Goal: Book appointment/travel/reservation

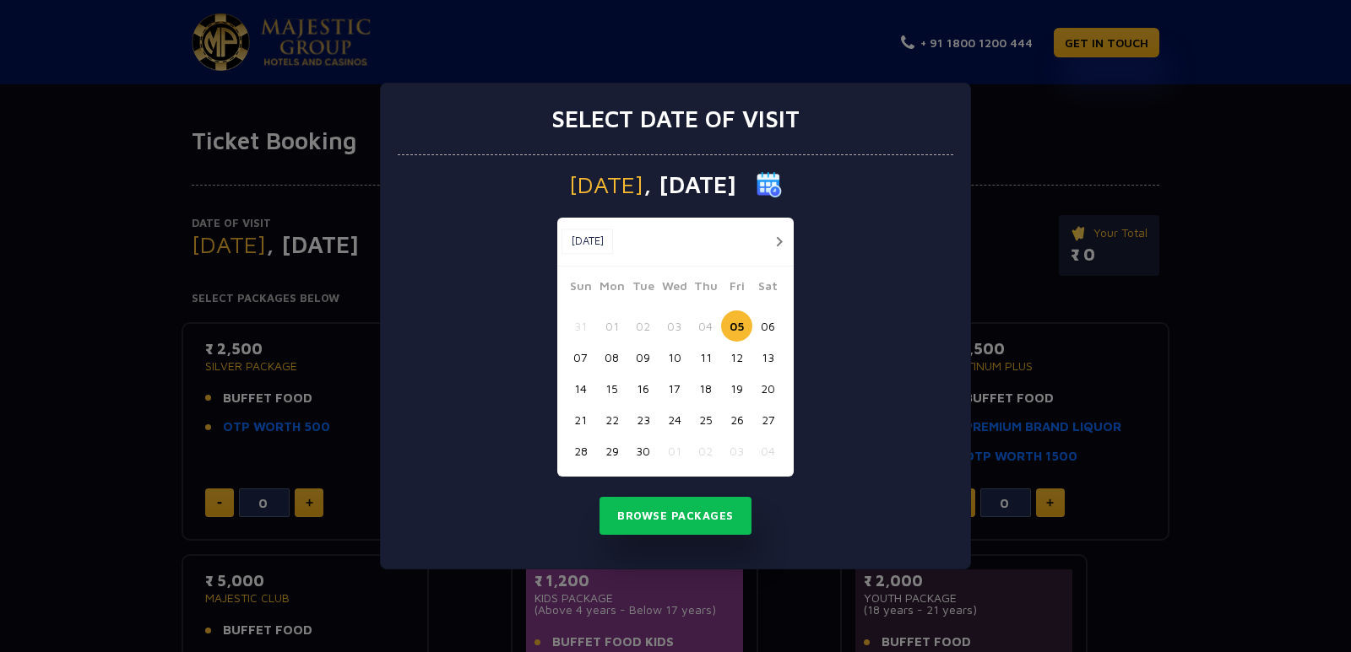
click at [778, 242] on button "button" at bounding box center [778, 241] width 21 height 21
click at [706, 354] on button "09" at bounding box center [705, 357] width 31 height 31
click at [700, 515] on button "Browse Packages" at bounding box center [675, 516] width 152 height 39
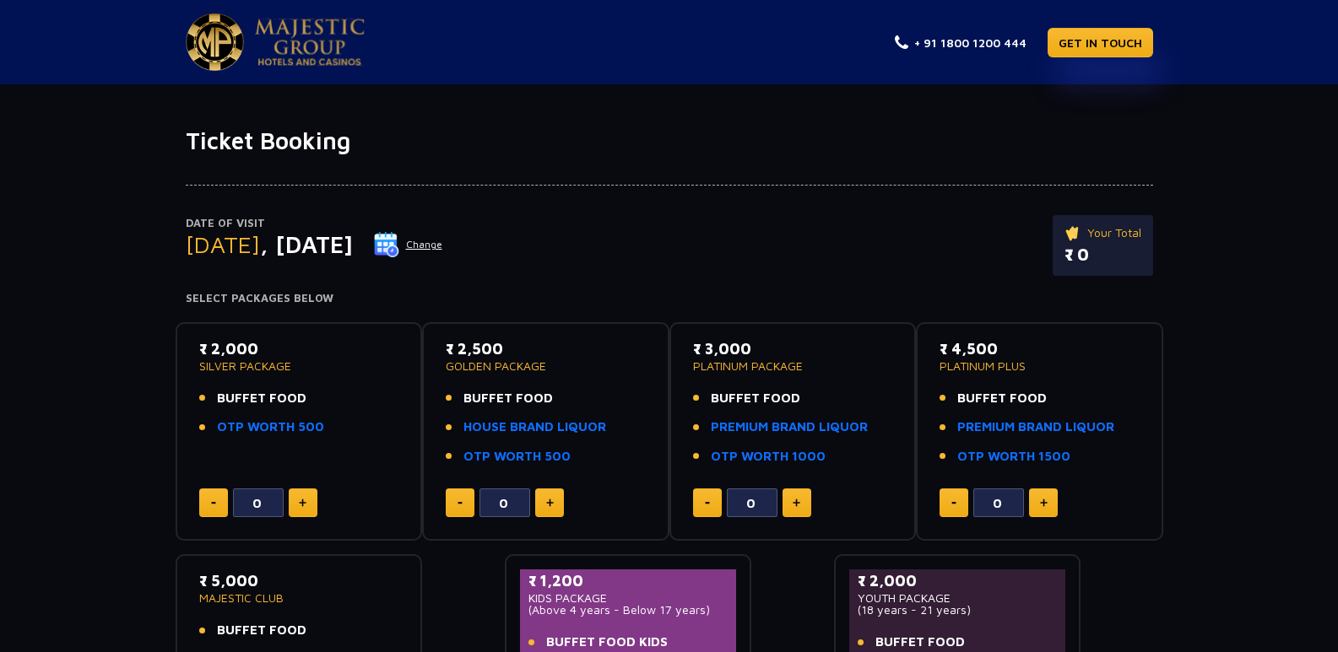
click at [558, 492] on button at bounding box center [549, 503] width 29 height 29
click at [468, 502] on button at bounding box center [460, 503] width 29 height 29
type input "0"
type input "1"
type input "0"
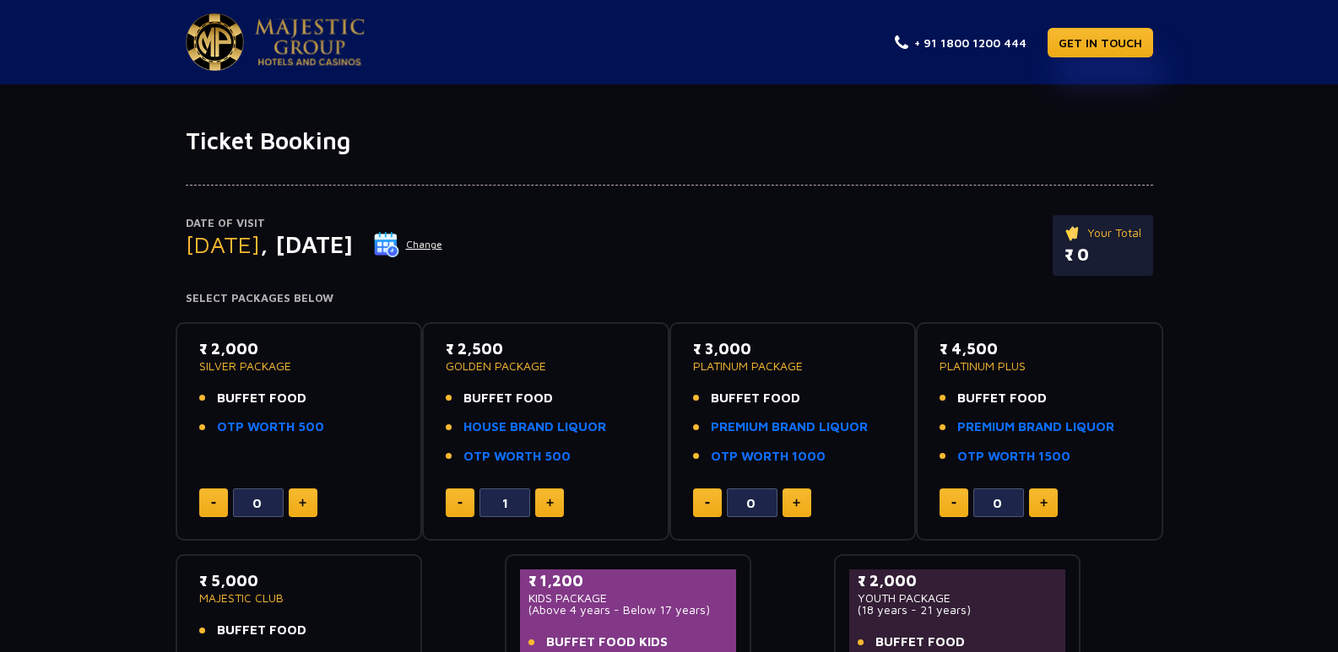
type input "2"
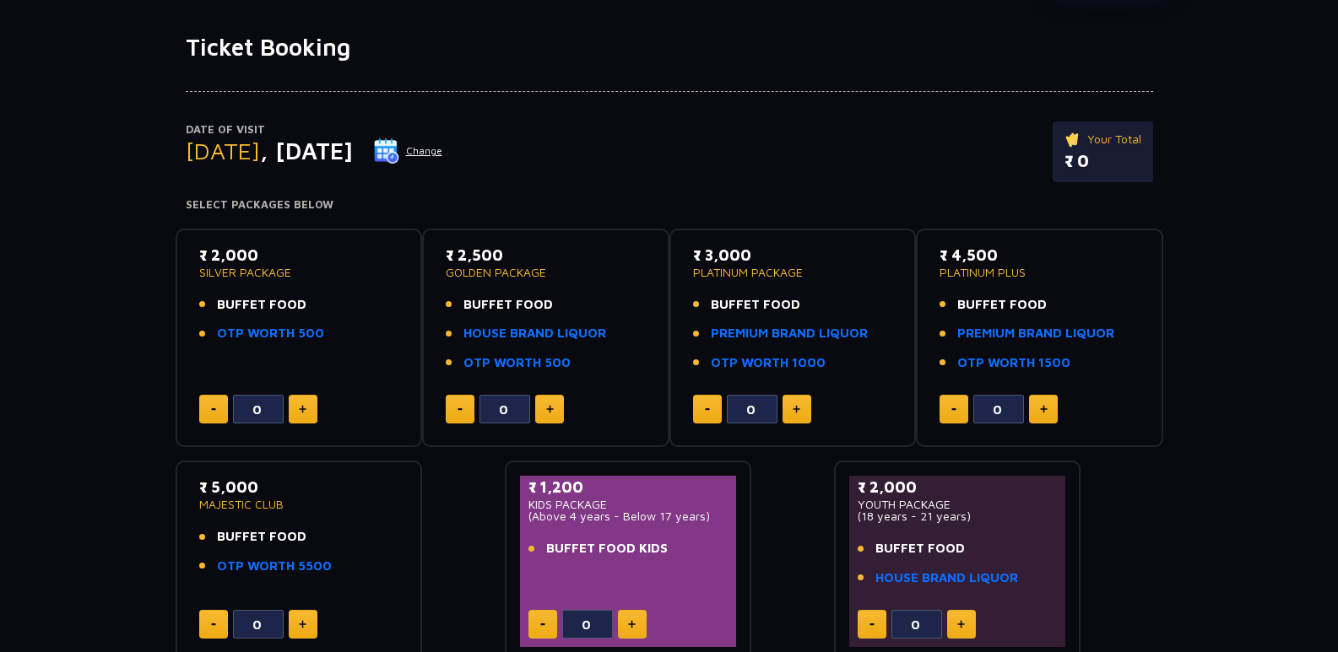
scroll to position [84, 0]
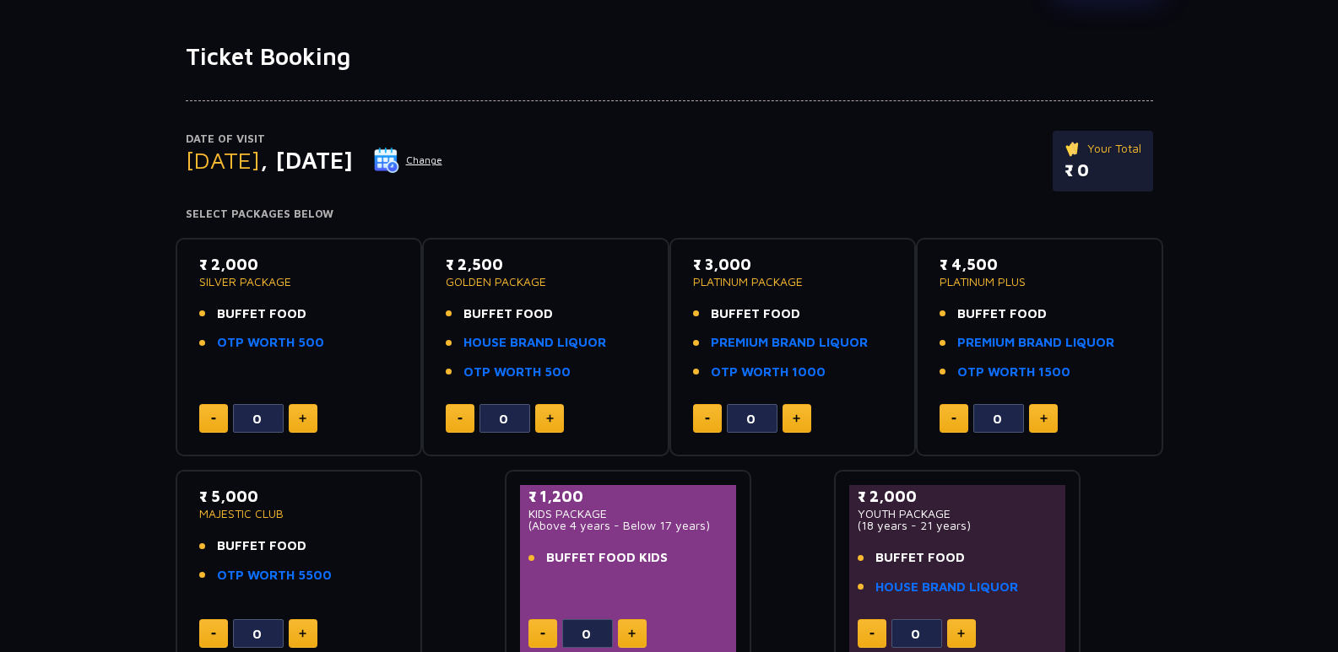
click at [510, 317] on span "BUFFET FOOD" at bounding box center [507, 314] width 89 height 19
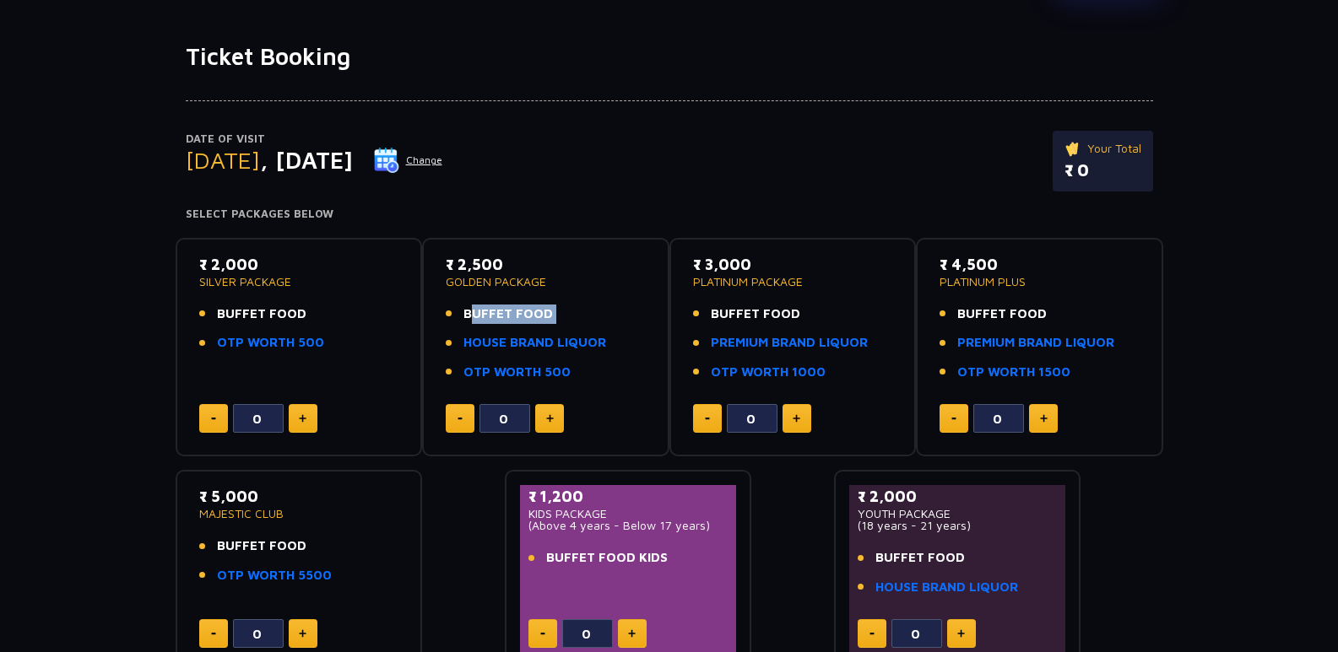
click at [443, 160] on button "Change" at bounding box center [408, 160] width 70 height 27
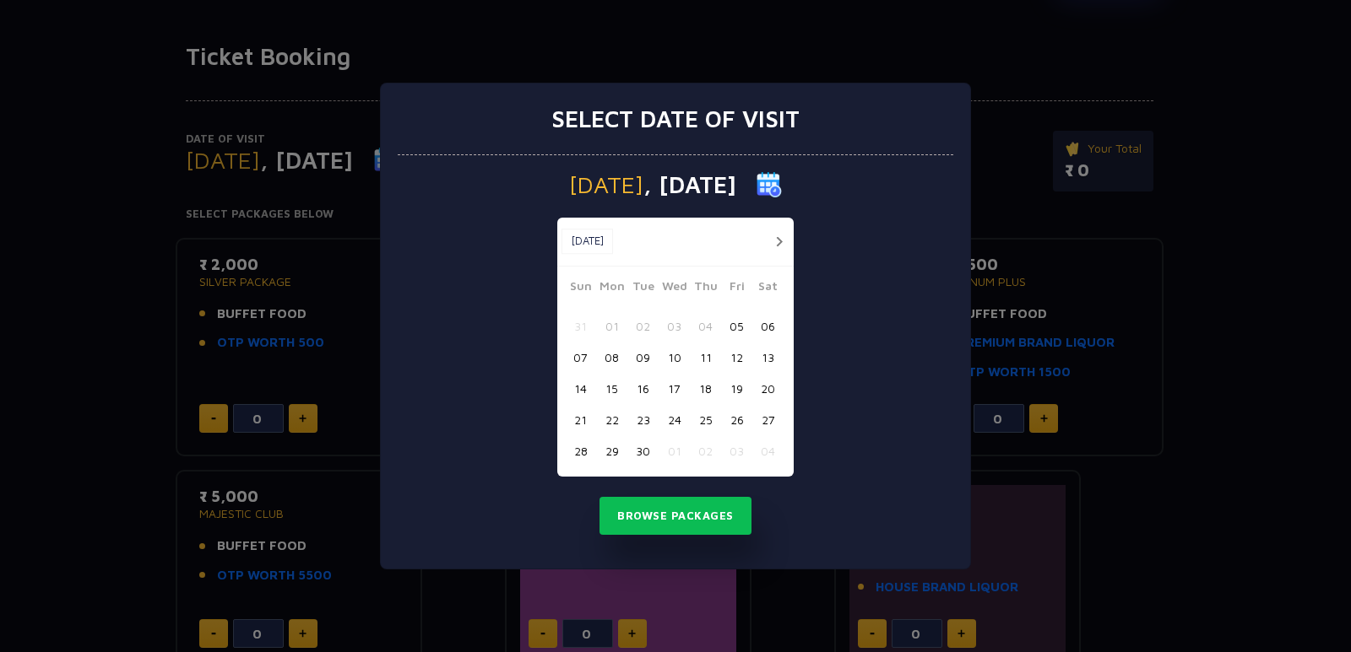
click at [779, 243] on button "button" at bounding box center [778, 241] width 21 height 21
click at [766, 358] on button "11" at bounding box center [767, 357] width 31 height 31
click at [700, 517] on button "Browse Packages" at bounding box center [675, 516] width 152 height 39
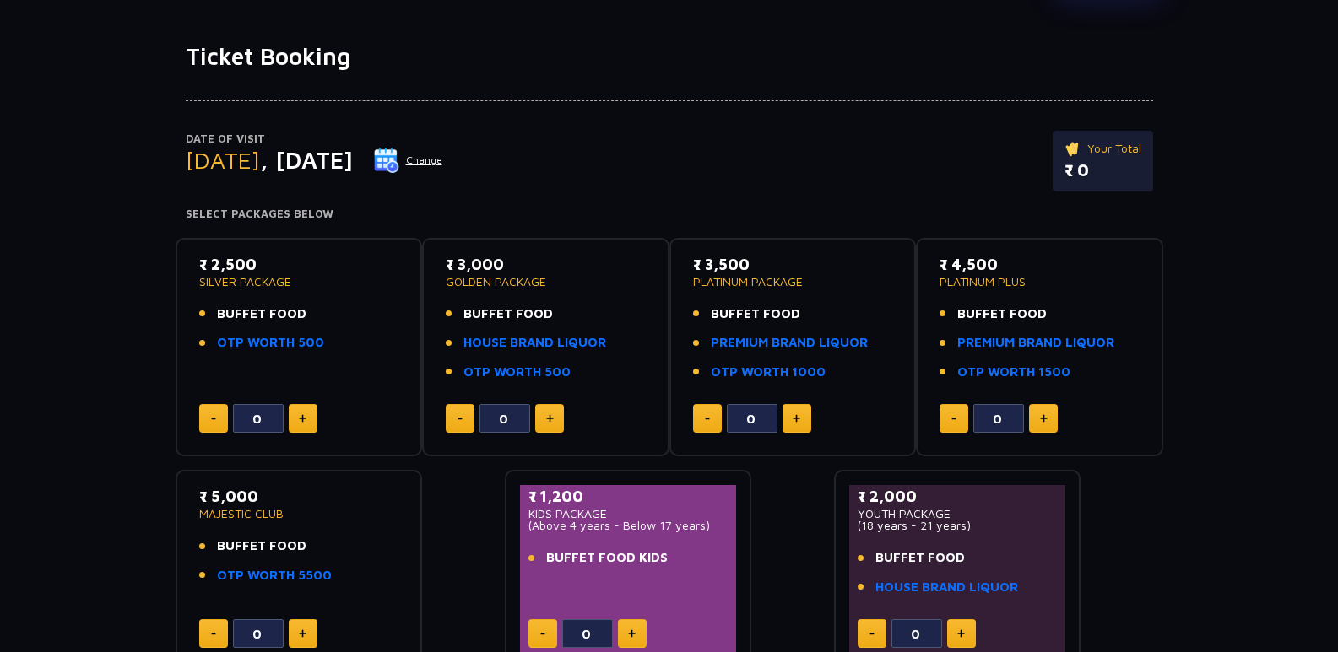
click at [443, 161] on button "Change" at bounding box center [408, 160] width 70 height 27
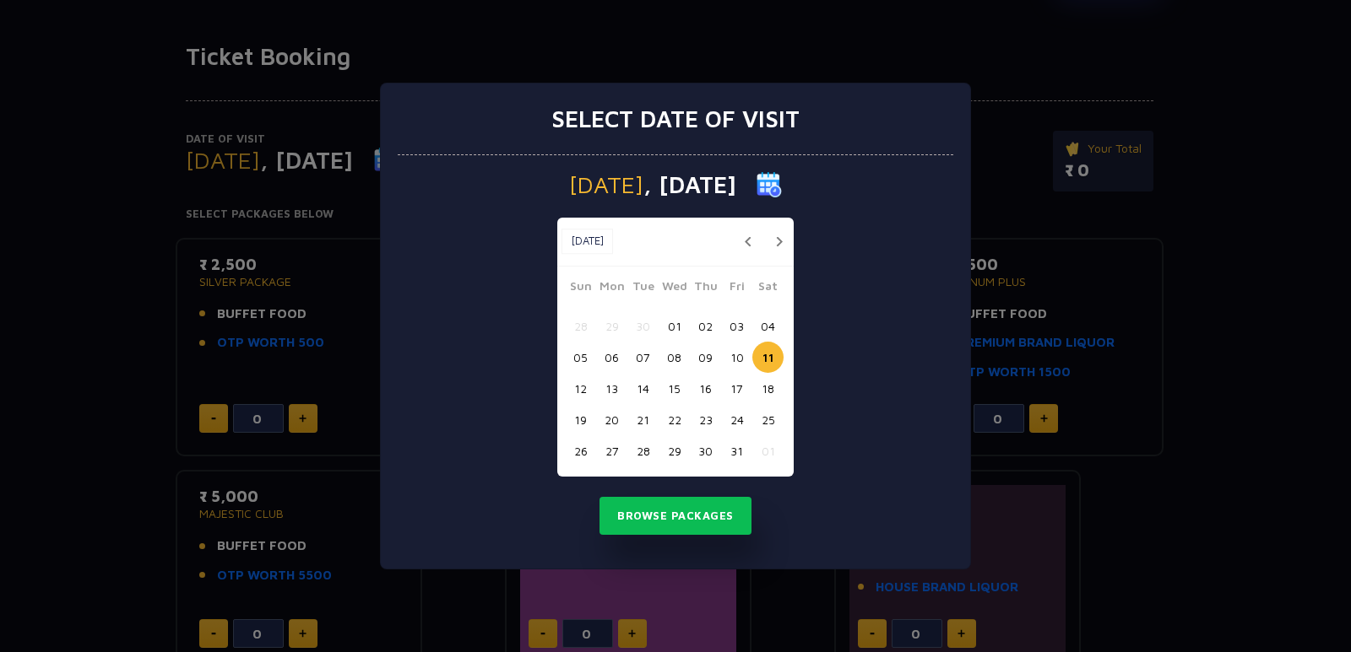
click at [706, 354] on button "09" at bounding box center [705, 357] width 31 height 31
click at [675, 355] on button "08" at bounding box center [673, 357] width 31 height 31
click at [672, 511] on button "Browse Packages" at bounding box center [675, 516] width 152 height 39
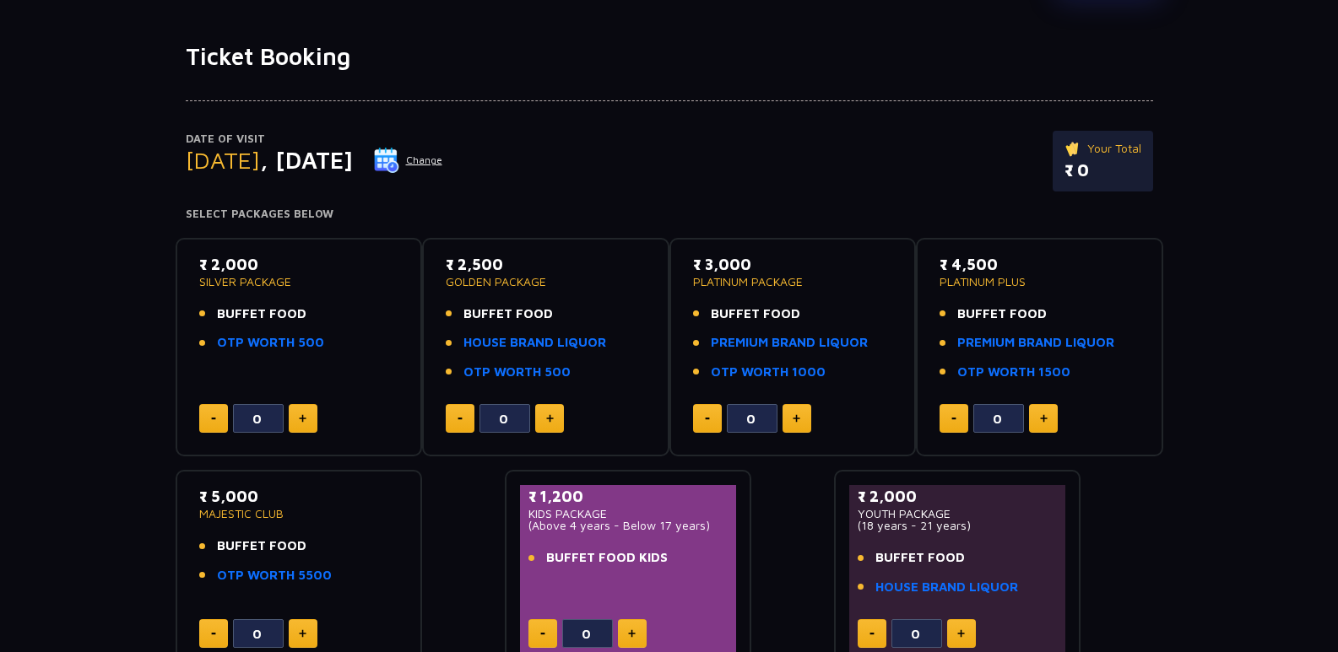
click at [541, 418] on button at bounding box center [549, 418] width 29 height 29
click at [548, 417] on img at bounding box center [550, 418] width 8 height 8
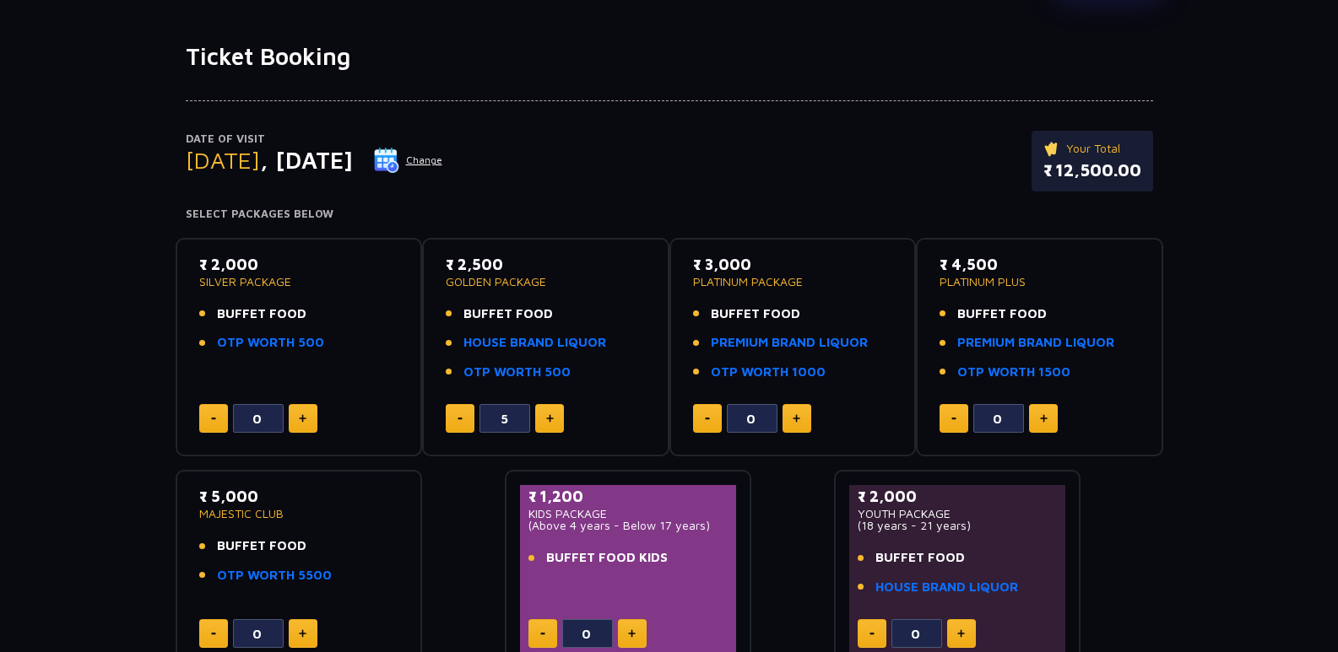
click at [548, 417] on img at bounding box center [550, 418] width 8 height 8
click at [448, 414] on button at bounding box center [460, 418] width 29 height 29
click at [461, 414] on button at bounding box center [460, 418] width 29 height 29
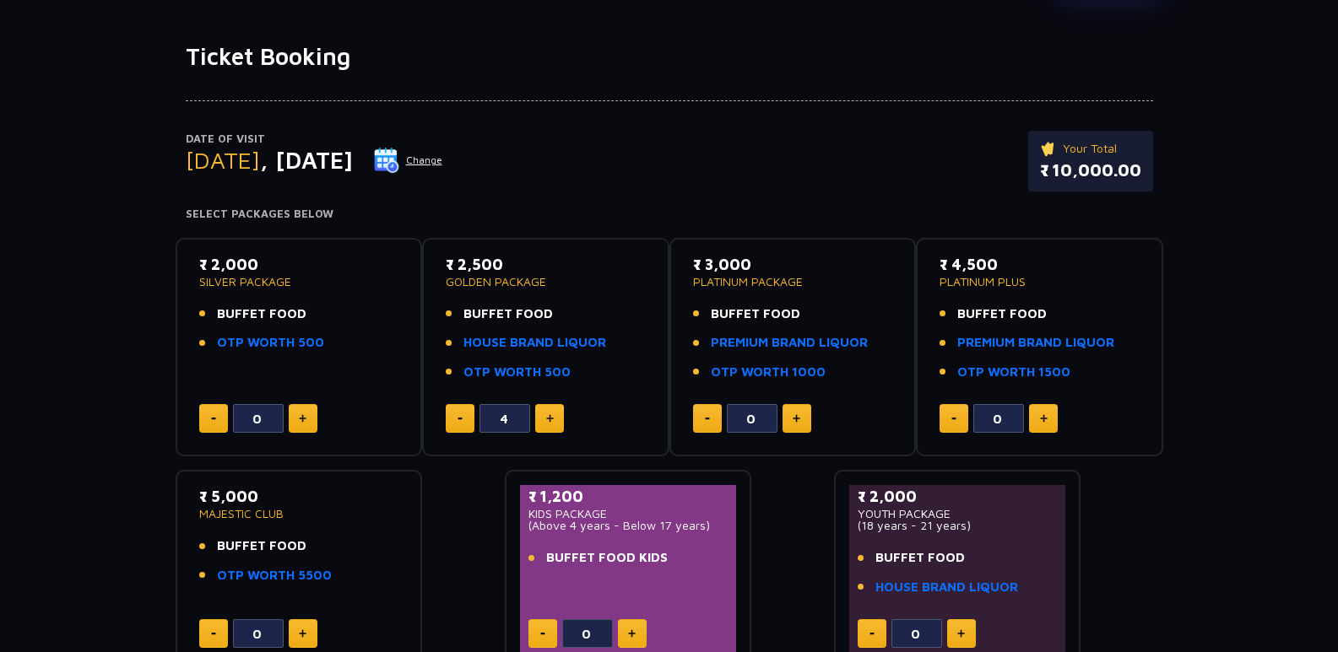
click at [461, 414] on button at bounding box center [460, 418] width 29 height 29
type input "1"
click at [788, 428] on button at bounding box center [796, 418] width 29 height 29
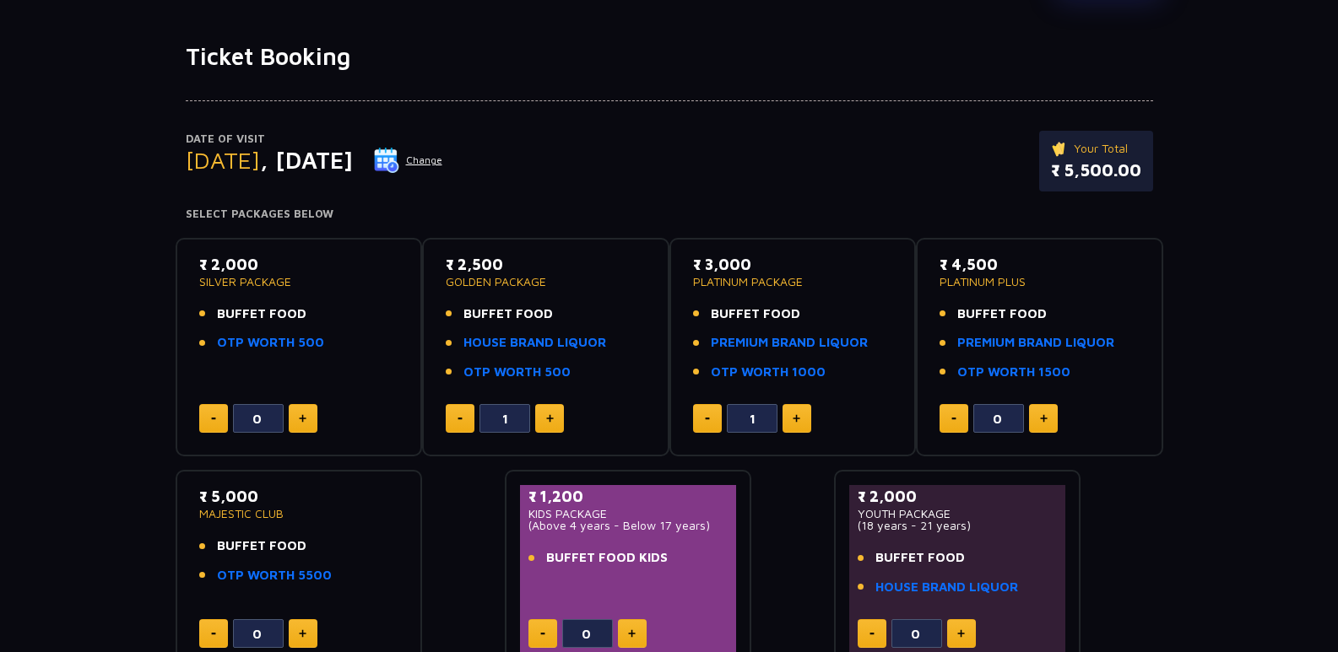
click at [710, 415] on button at bounding box center [707, 418] width 29 height 29
type input "0"
click at [518, 345] on link "HOUSE BRAND LIQUOR" at bounding box center [534, 342] width 143 height 19
type input "1"
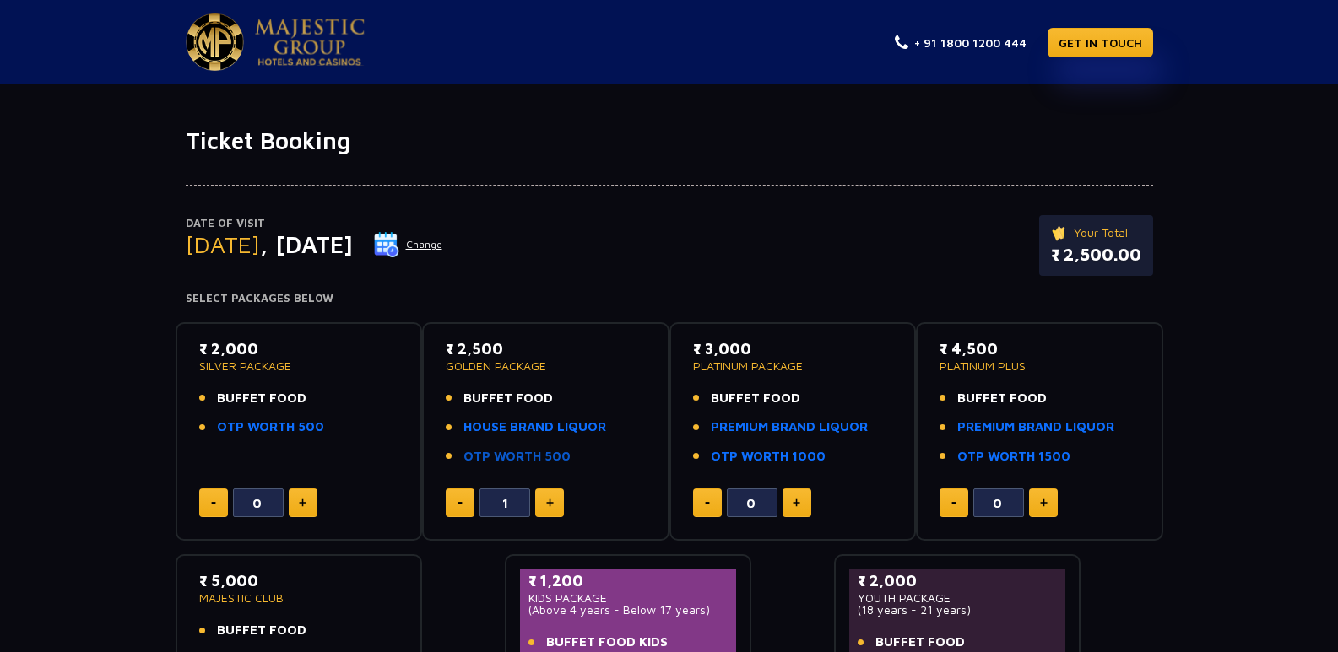
click at [522, 456] on link "OTP WORTH 500" at bounding box center [516, 456] width 107 height 19
click at [524, 403] on span "BUFFET FOOD" at bounding box center [507, 398] width 89 height 19
click at [256, 397] on span "BUFFET FOOD" at bounding box center [261, 398] width 89 height 19
click at [494, 401] on span "BUFFET FOOD" at bounding box center [507, 398] width 89 height 19
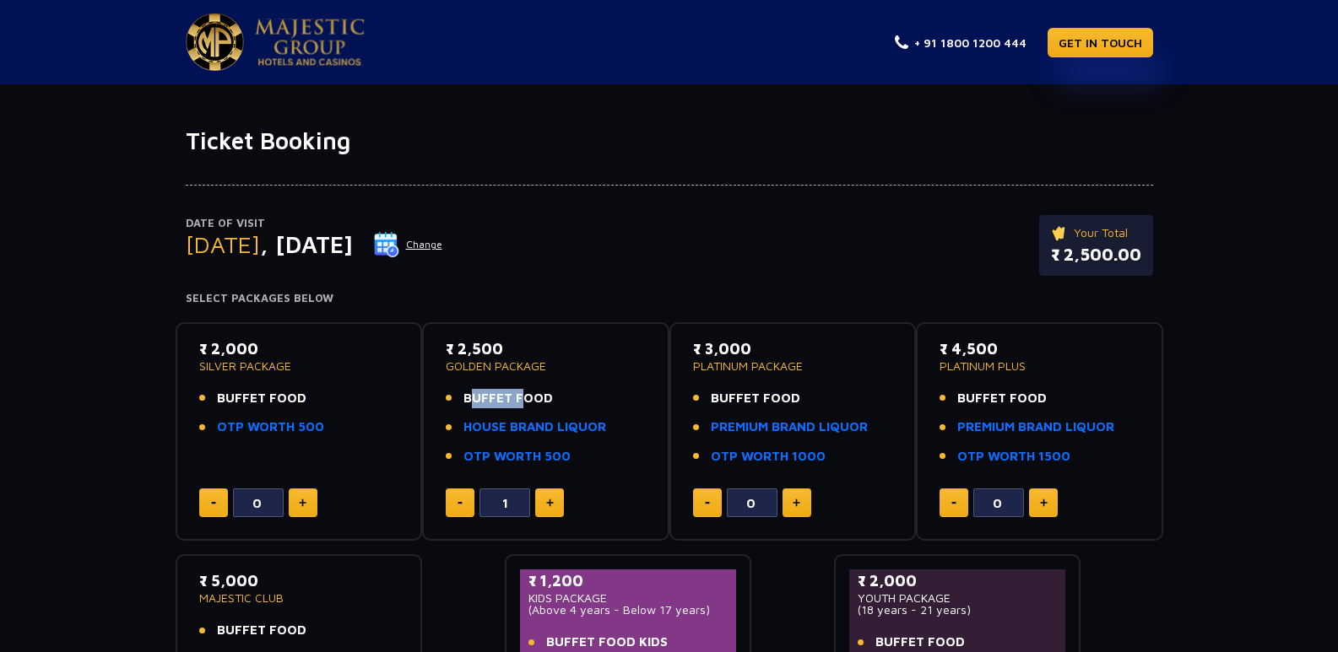
click at [494, 401] on span "BUFFET FOOD" at bounding box center [507, 398] width 89 height 19
click at [771, 390] on span "BUFFET FOOD" at bounding box center [755, 398] width 89 height 19
click at [474, 507] on div "1" at bounding box center [546, 503] width 200 height 29
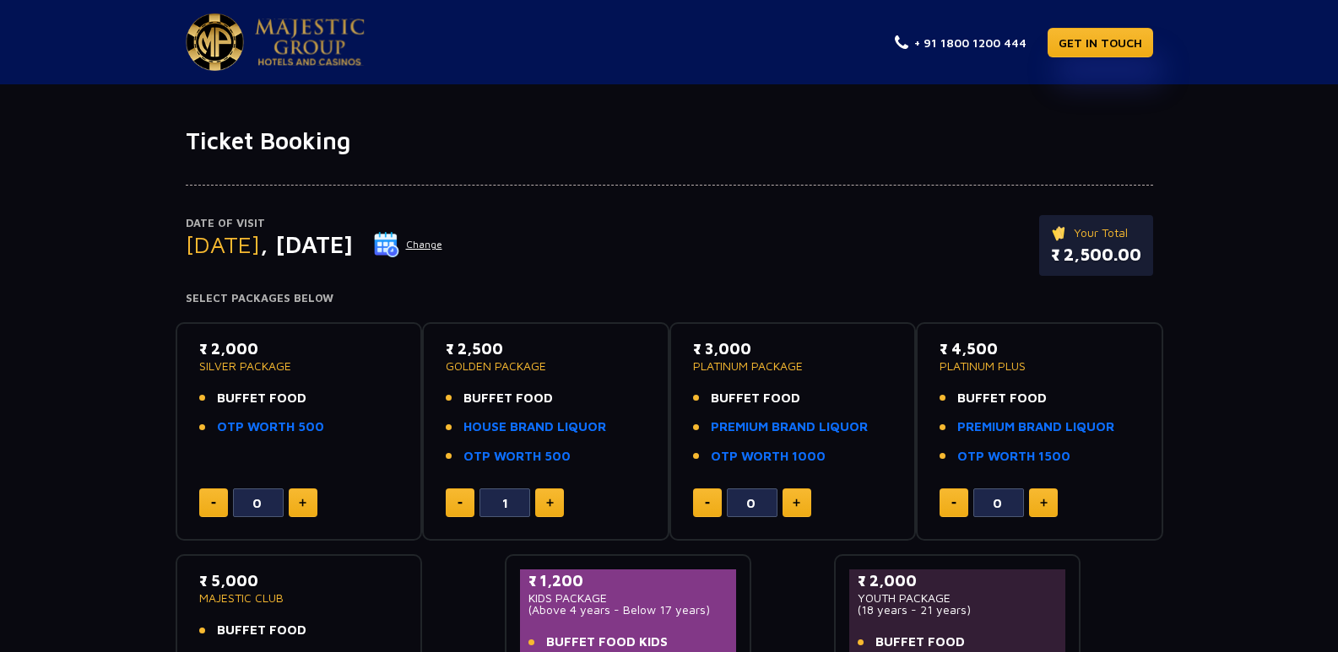
click at [461, 503] on img at bounding box center [459, 503] width 5 height 3
click at [496, 399] on span "BUFFET FOOD" at bounding box center [507, 398] width 89 height 19
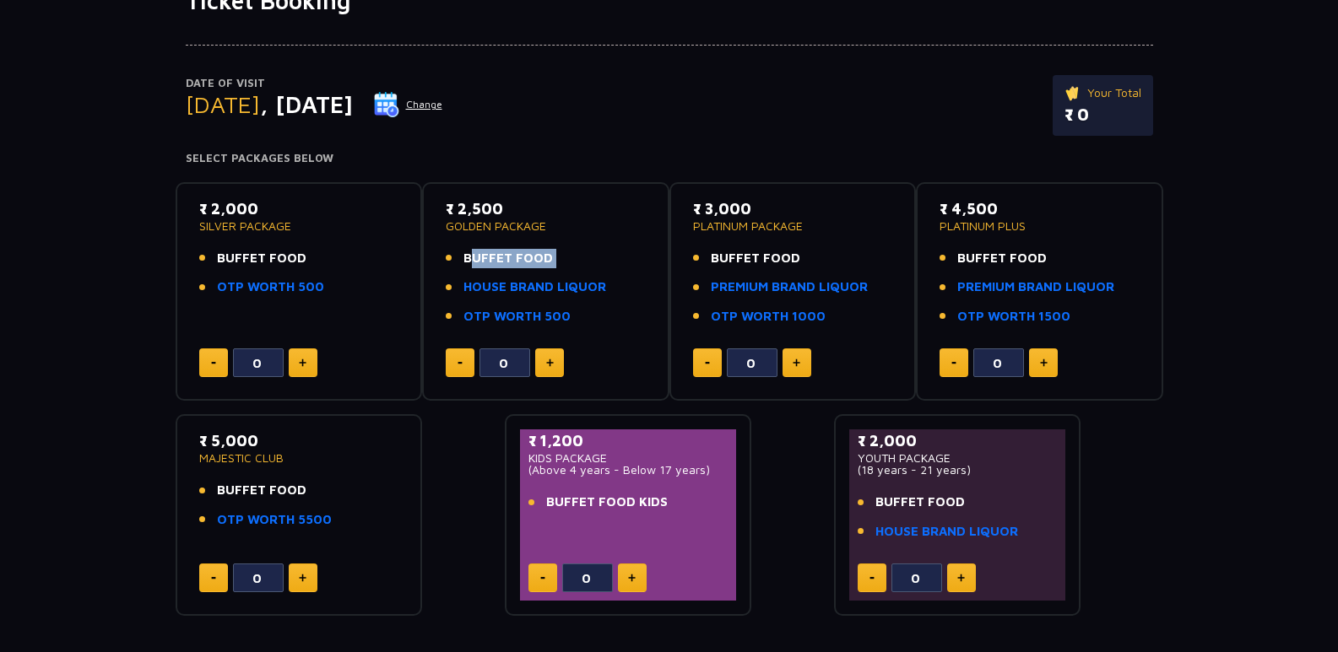
scroll to position [138, 0]
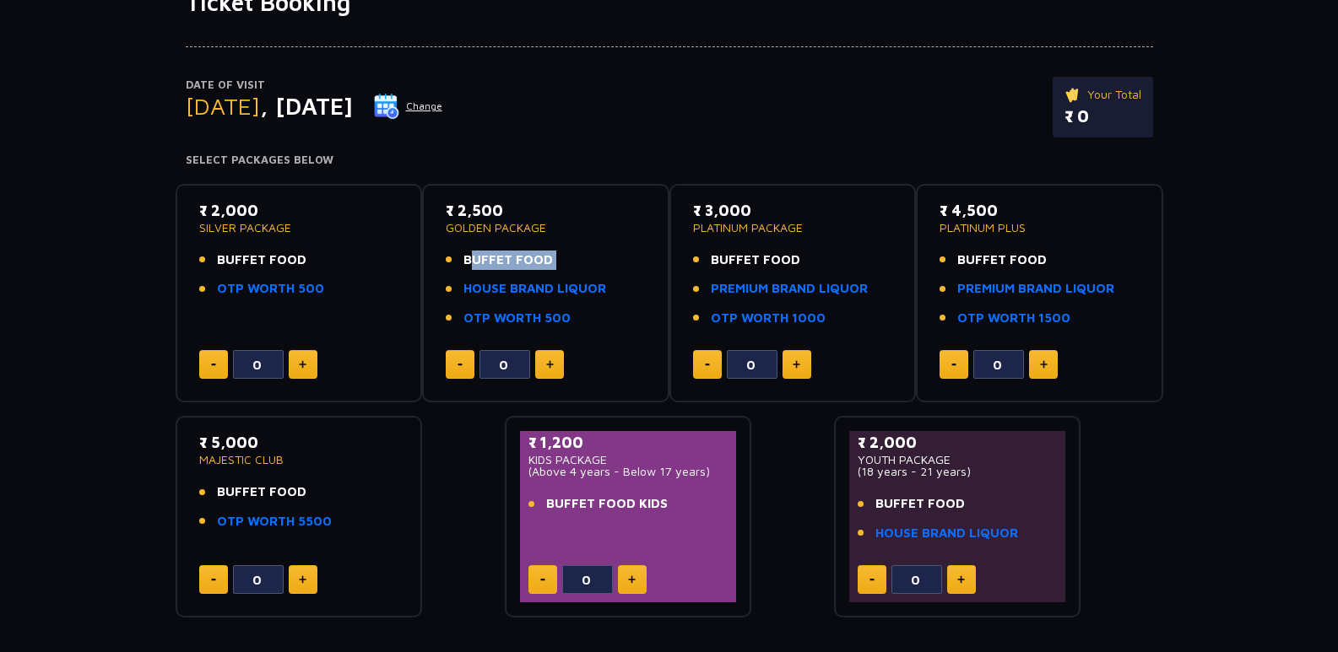
click at [538, 370] on button at bounding box center [549, 364] width 29 height 29
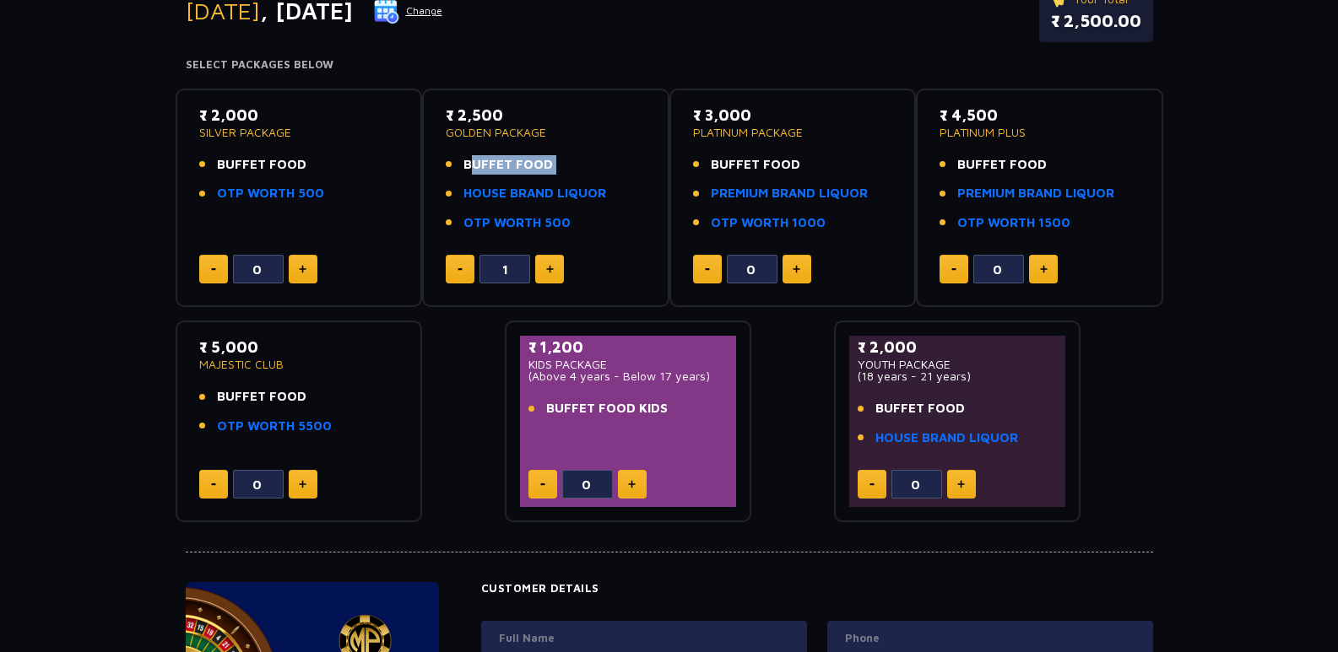
scroll to position [223, 0]
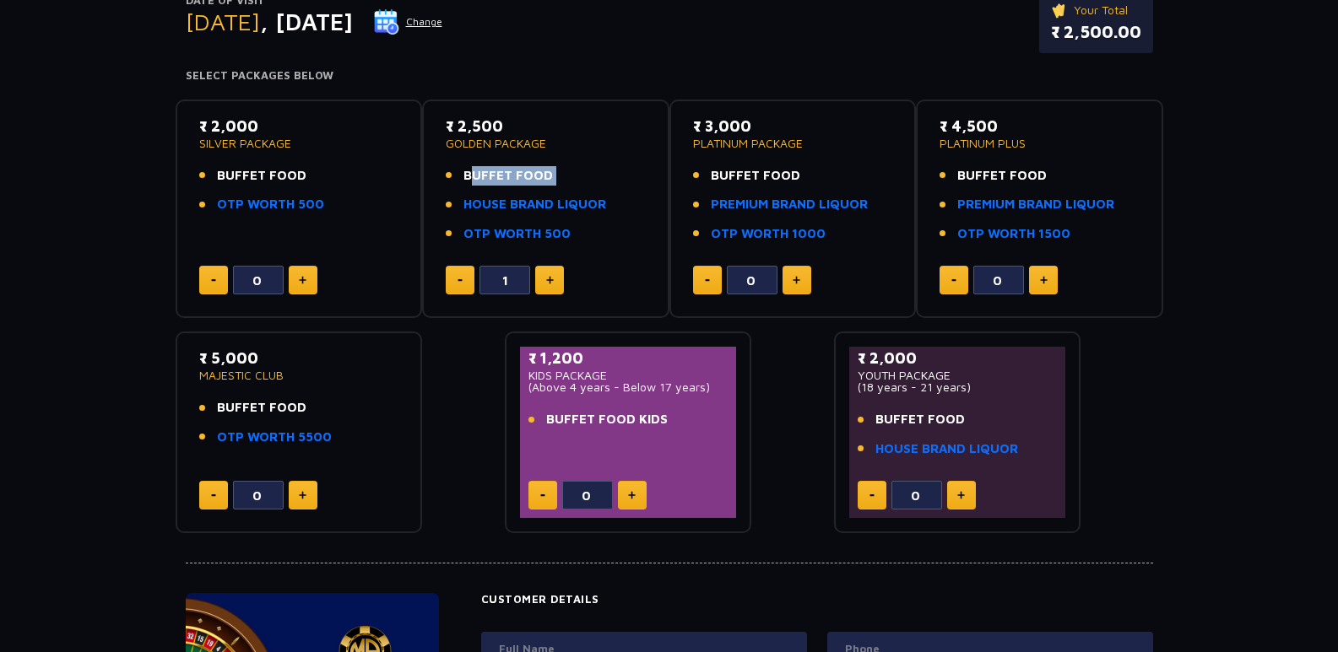
click at [554, 284] on button at bounding box center [549, 280] width 29 height 29
type input "2"
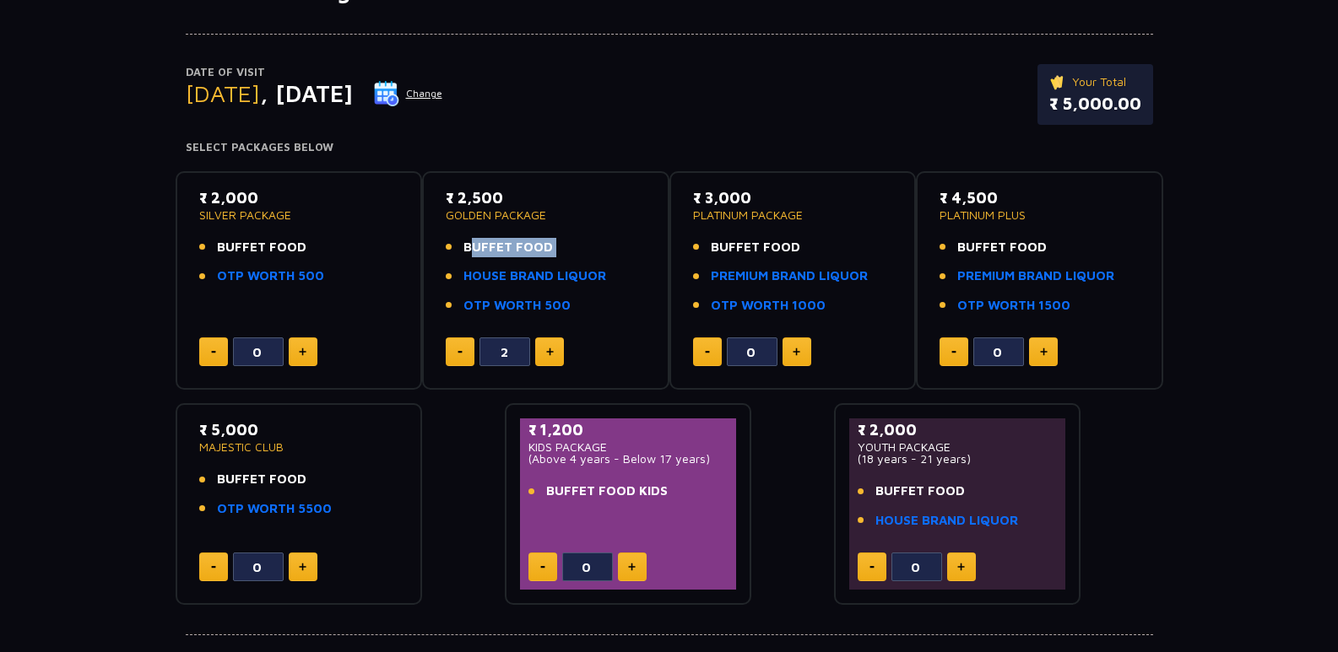
scroll to position [0, 0]
